Goal: Navigation & Orientation: Find specific page/section

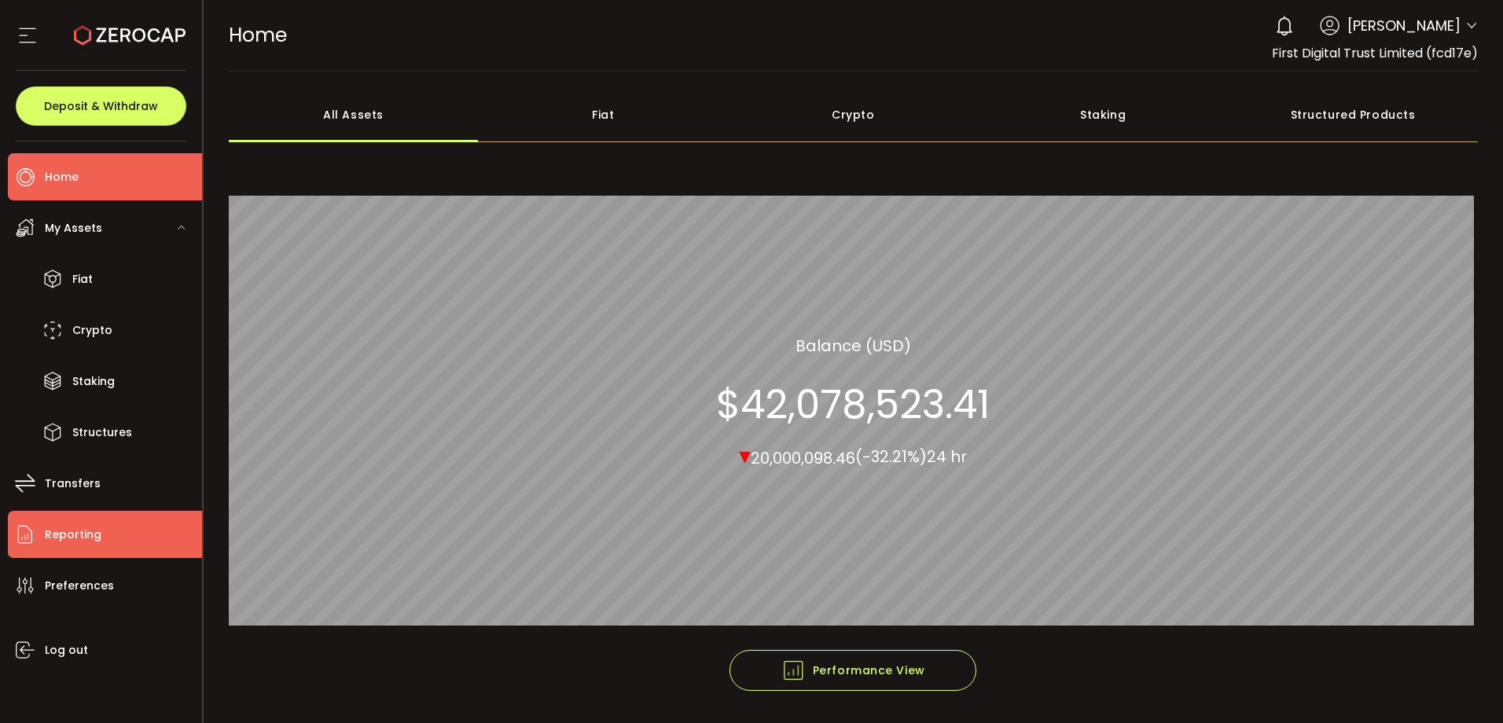
click at [119, 531] on li "Reporting" at bounding box center [105, 534] width 194 height 47
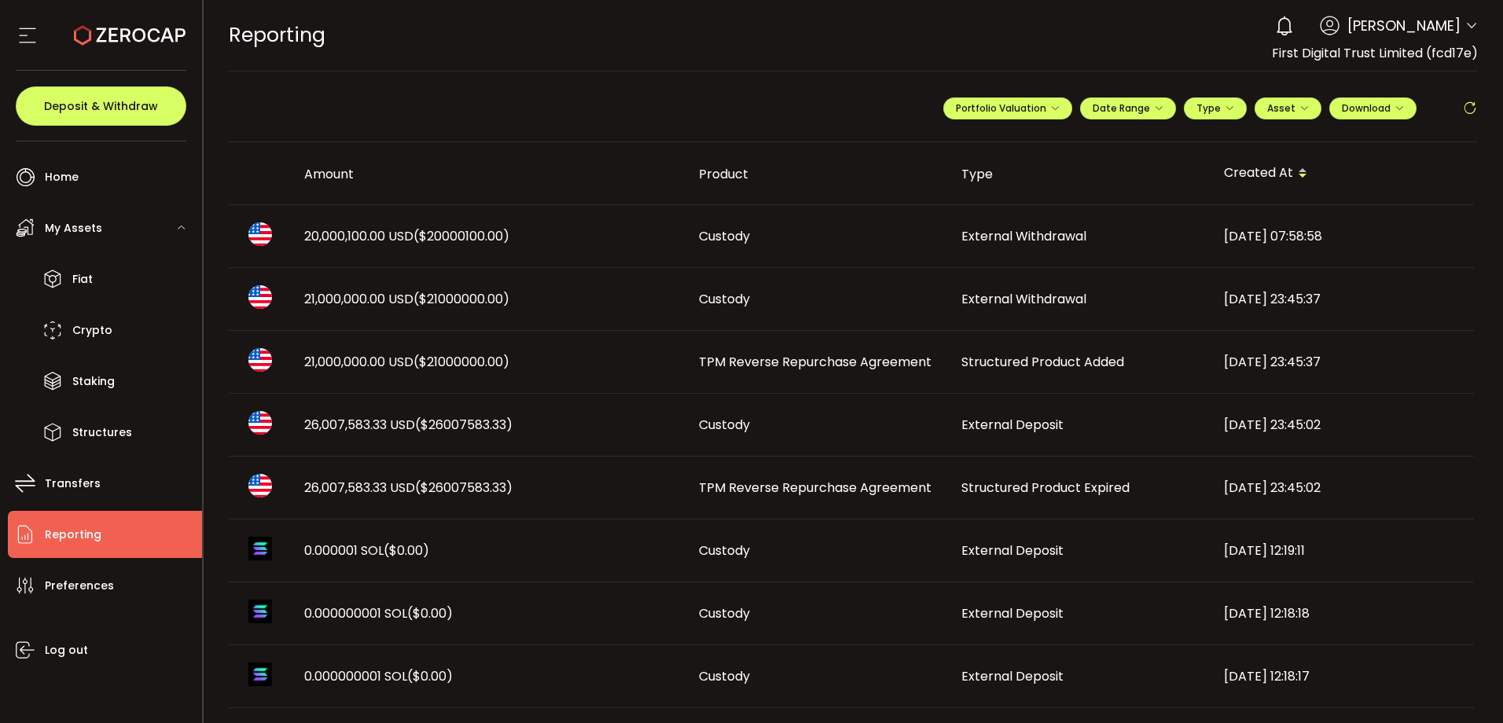
click at [1470, 105] on icon at bounding box center [1470, 109] width 16 height 16
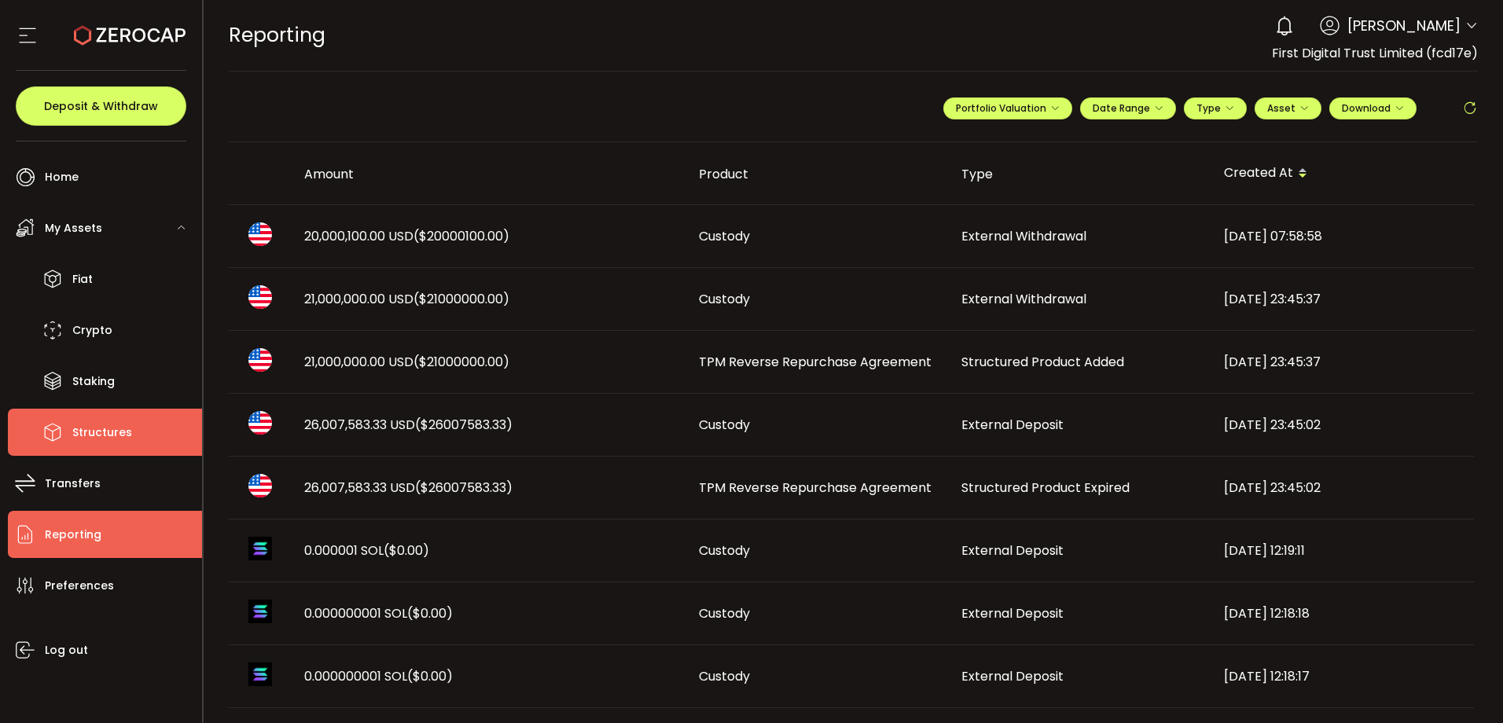
click at [159, 437] on li "Structures" at bounding box center [105, 432] width 194 height 47
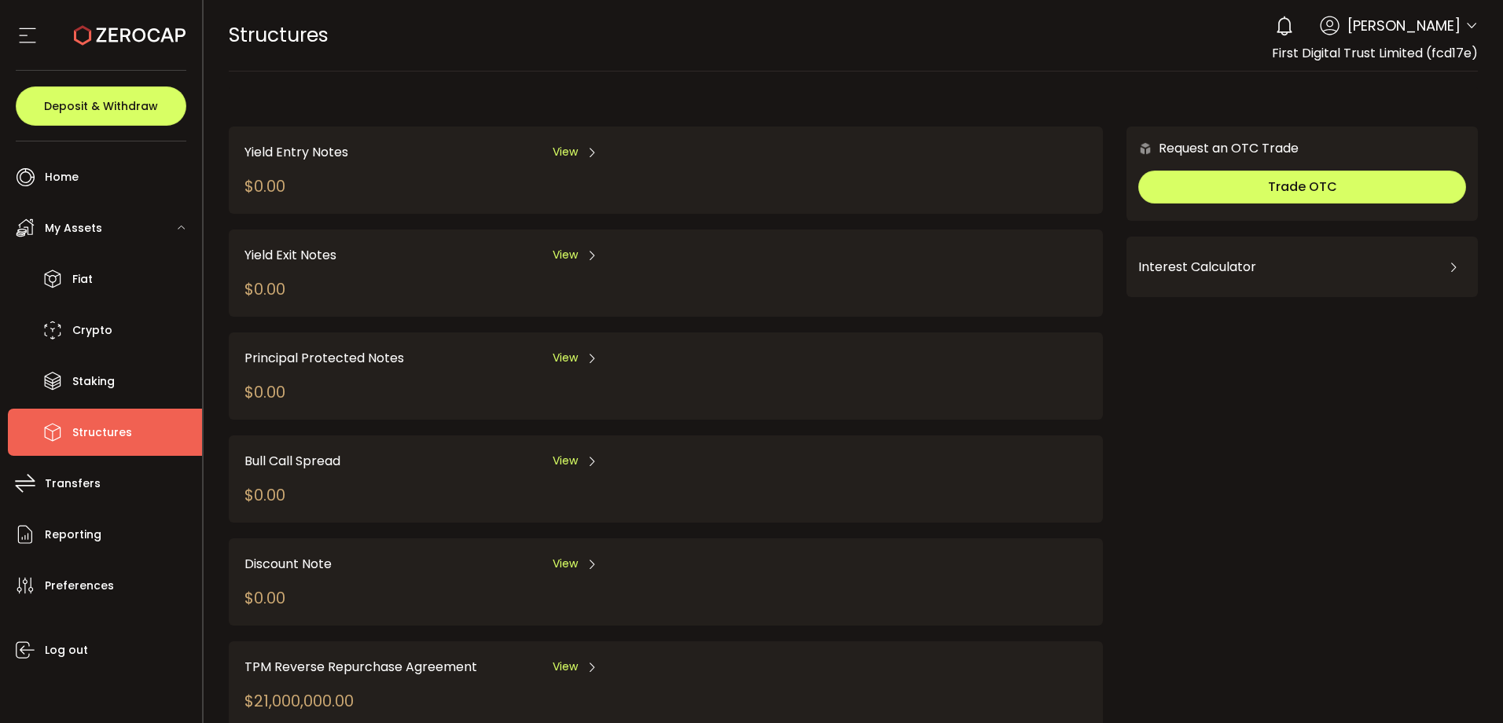
scroll to position [156, 0]
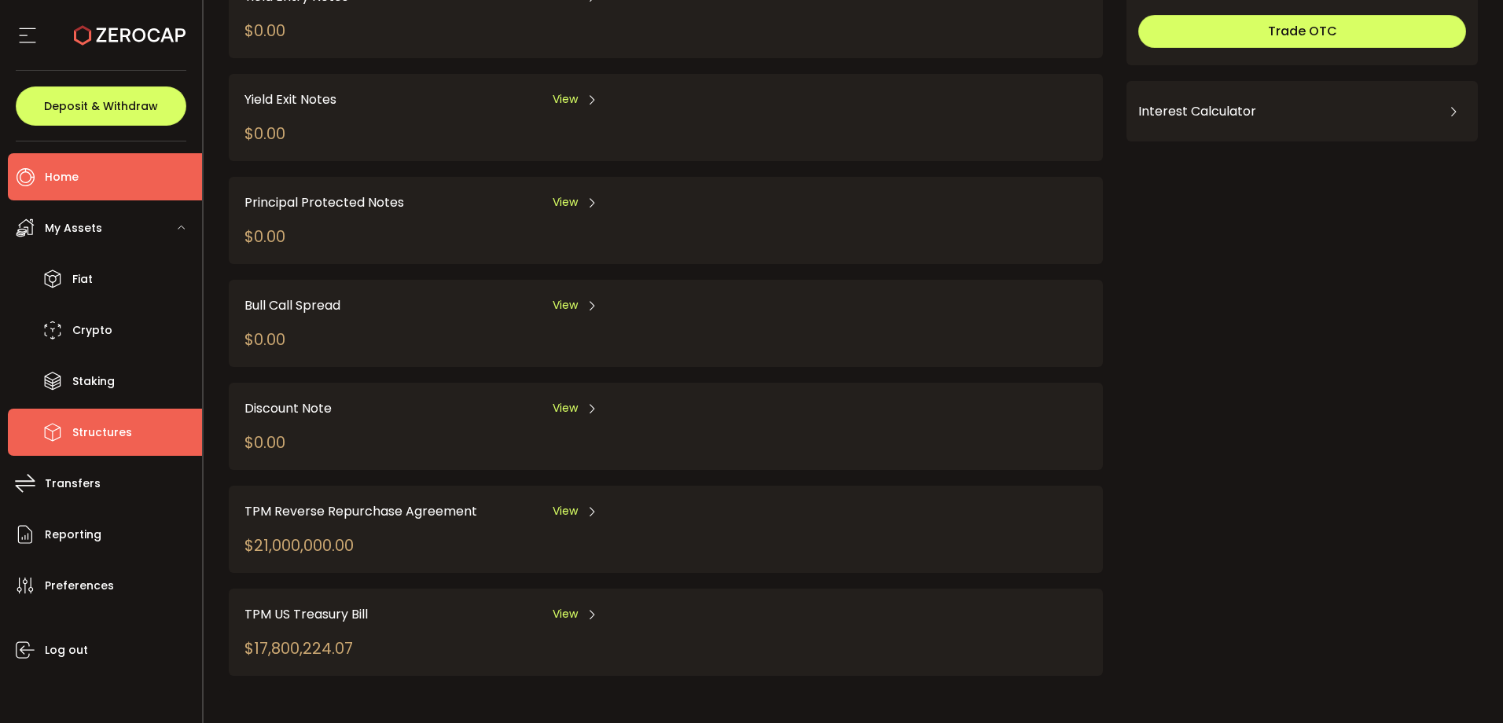
click at [99, 174] on li "Home" at bounding box center [105, 176] width 194 height 47
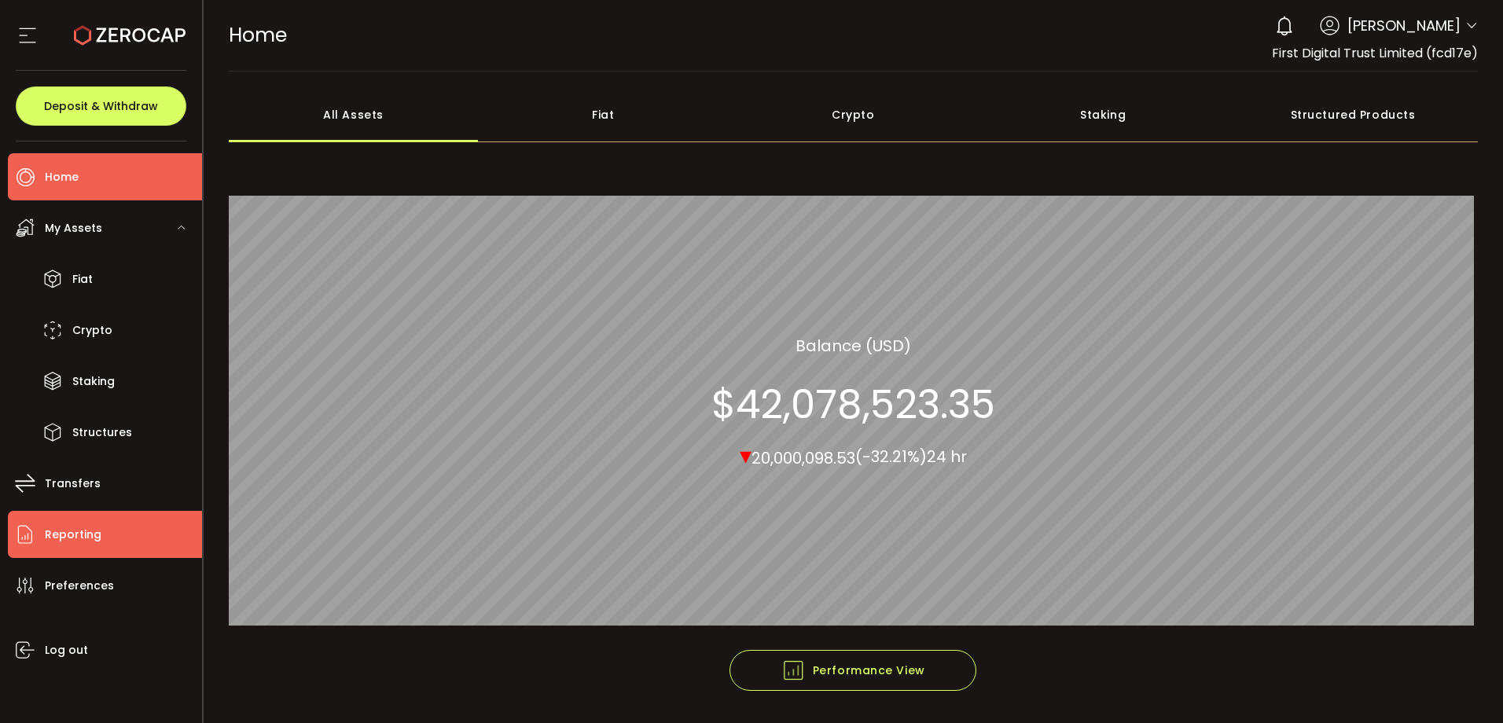
click at [96, 532] on span "Reporting" at bounding box center [73, 534] width 57 height 23
